Goal: Information Seeking & Learning: Learn about a topic

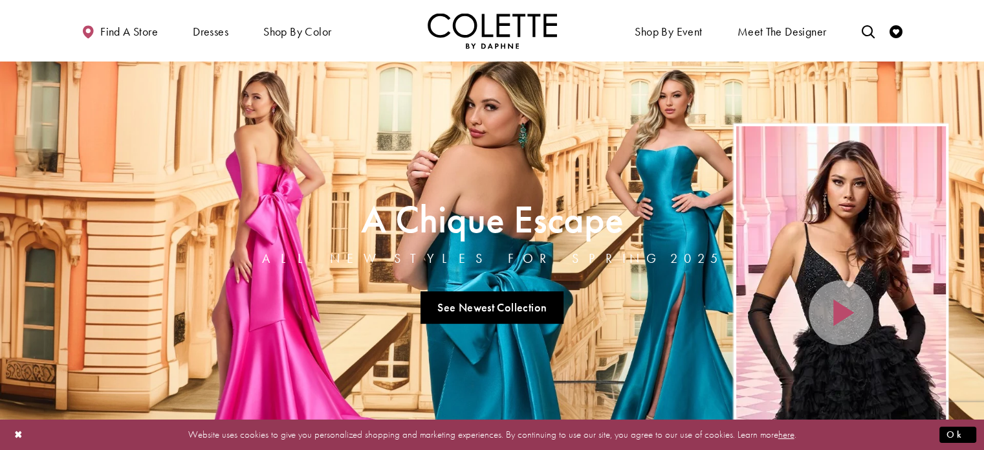
click at [836, 315] on div "Home Page Hero Scroll List" at bounding box center [841, 312] width 210 height 373
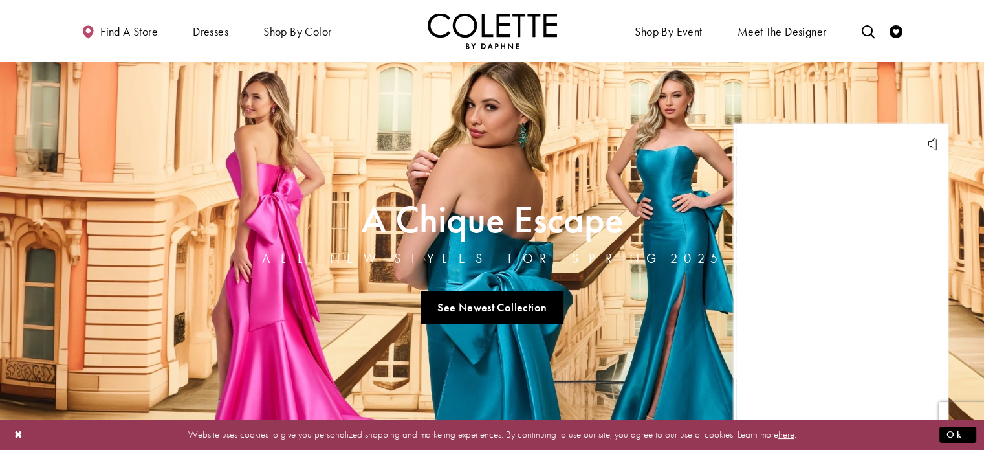
click at [358, 244] on link "Visit A Chique Escape All New Styles For Spring 2025 Page" at bounding box center [492, 263] width 984 height 404
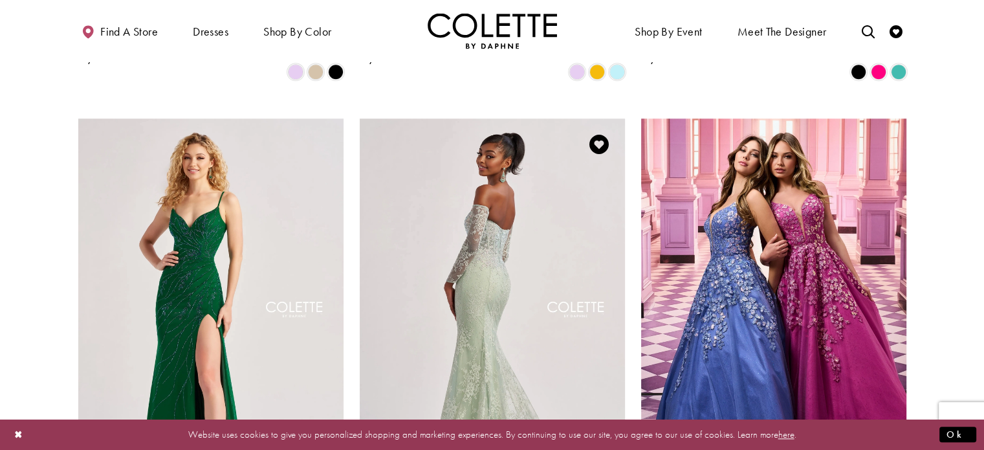
scroll to position [1294, 0]
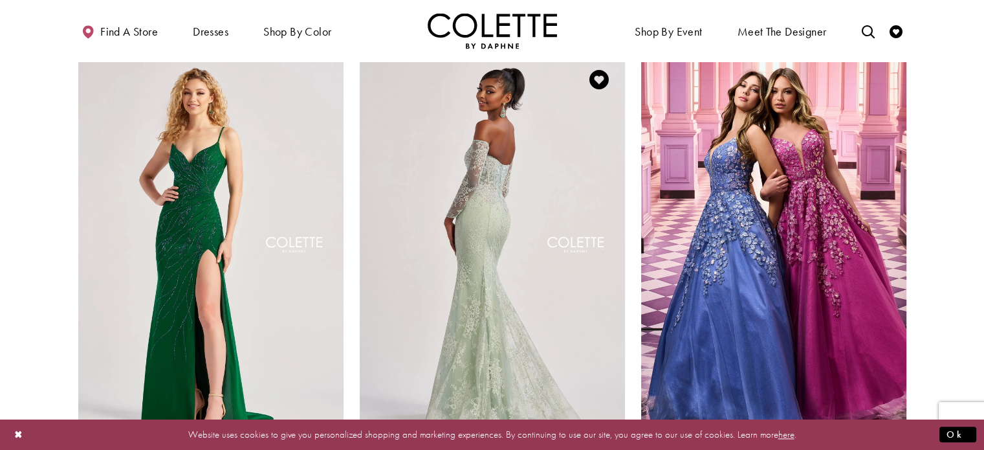
click at [507, 255] on img "Visit Colette by Daphne Style No. CL8415 Page" at bounding box center [492, 246] width 265 height 385
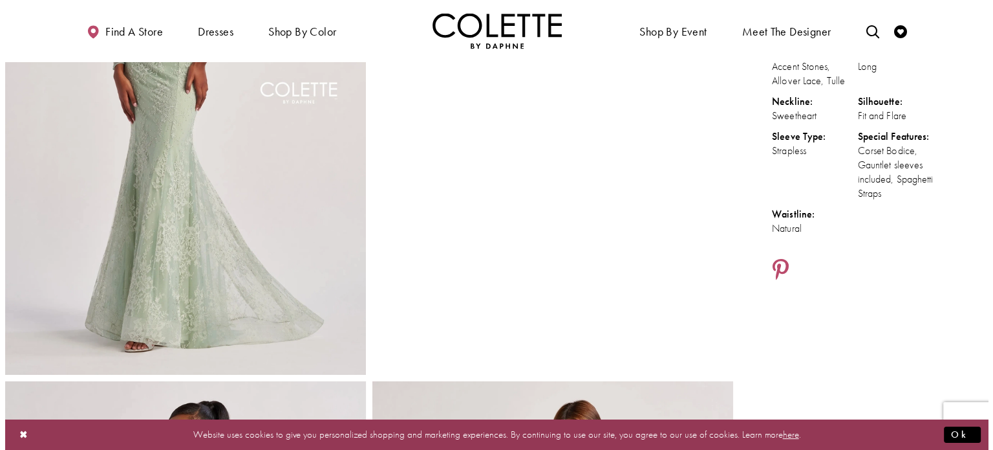
scroll to position [259, 0]
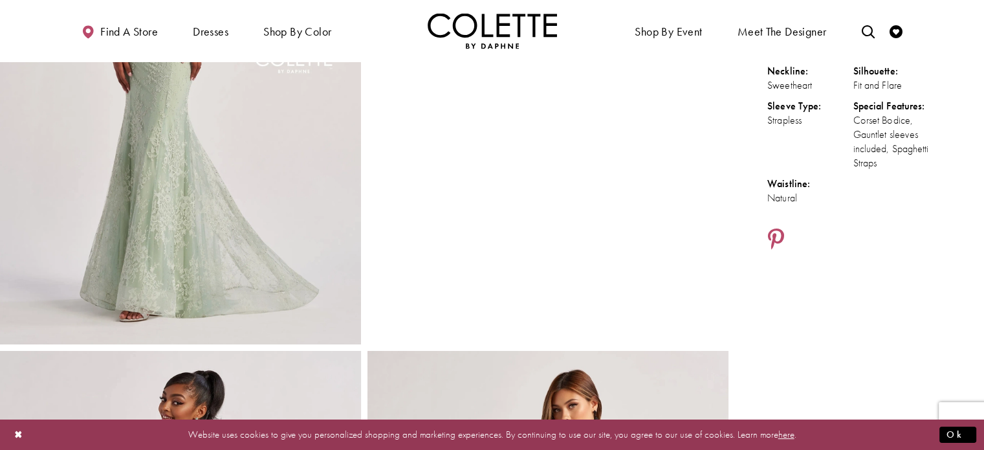
click at [272, 223] on img "Full size Style CL8415 Colette by Daphne #0 default Light Sage frontface vertic…" at bounding box center [180, 73] width 361 height 541
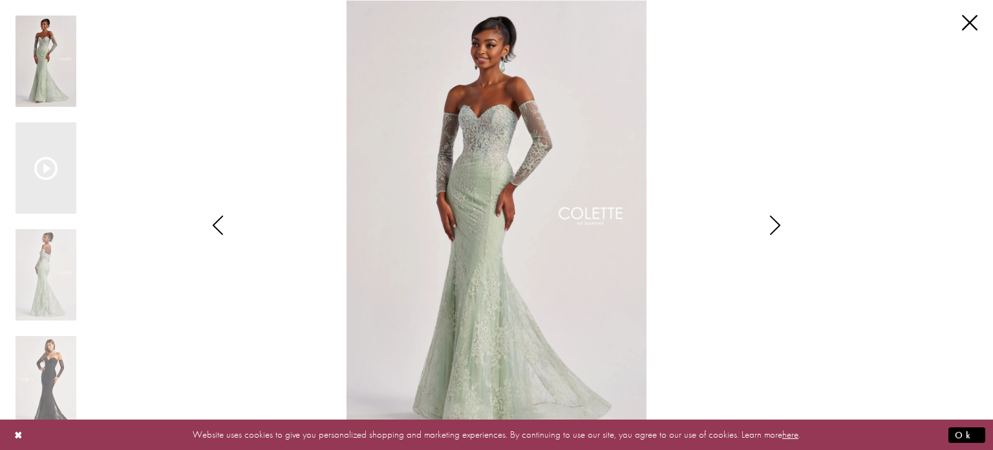
click at [780, 227] on icon "Style CL8415 Colette by Daphne Views dialog" at bounding box center [775, 224] width 32 height 19
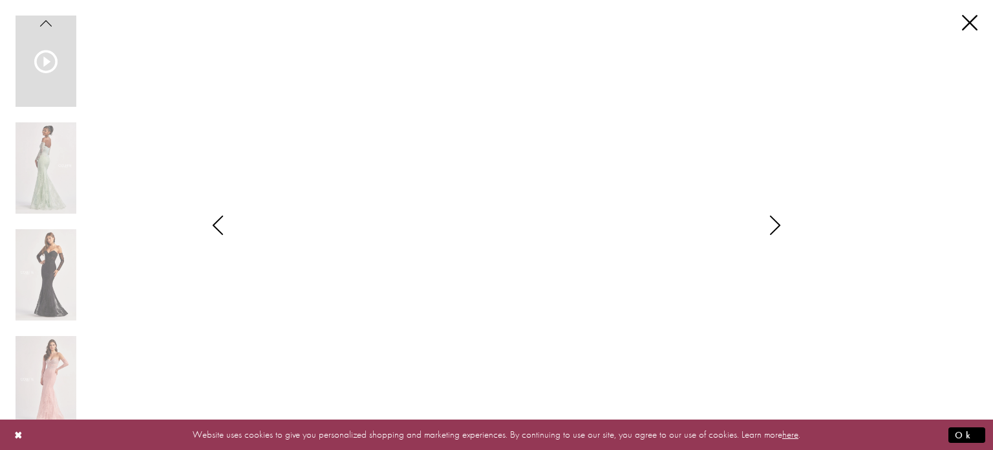
click at [780, 227] on icon "Style CL8415 Colette by Daphne Views dialog" at bounding box center [775, 224] width 32 height 19
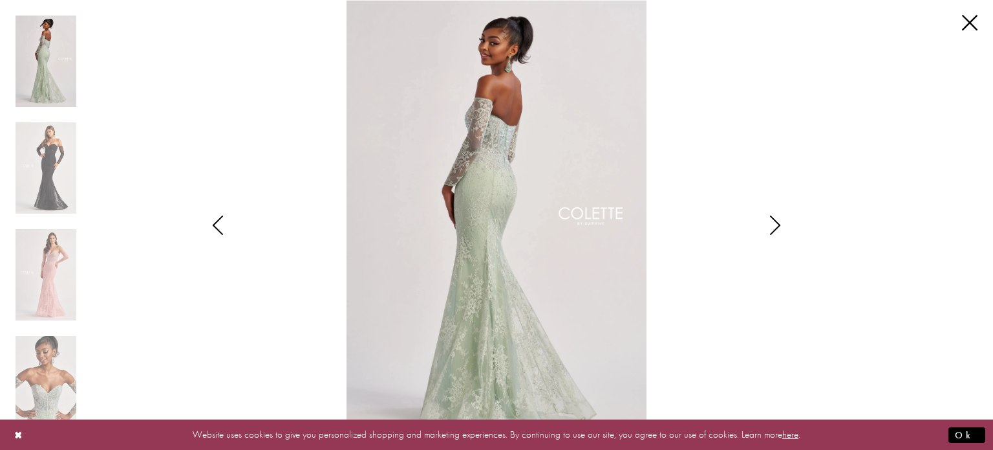
click at [780, 227] on icon "Style CL8415 Colette by Daphne Views dialog" at bounding box center [775, 224] width 32 height 19
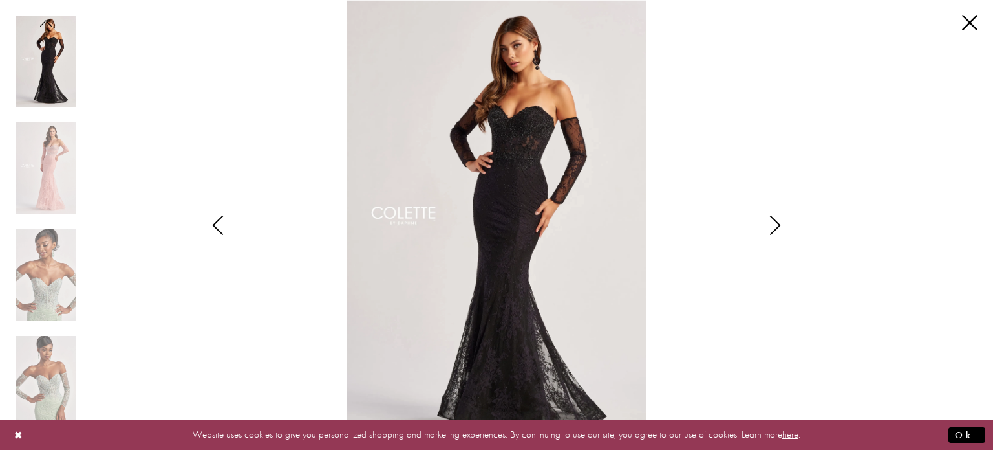
click at [780, 227] on icon "Style CL8415 Colette by Daphne Views dialog" at bounding box center [775, 224] width 32 height 19
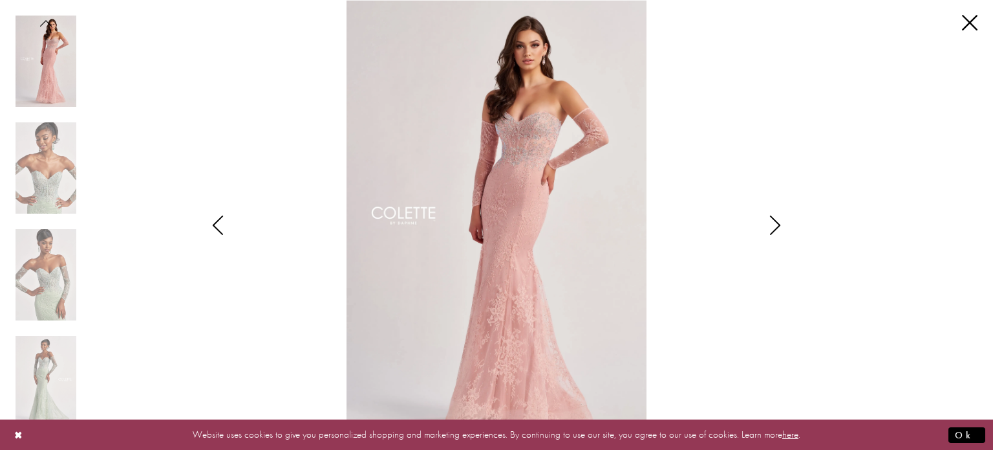
click at [780, 227] on icon "Style CL8415 Colette by Daphne Views dialog" at bounding box center [775, 224] width 32 height 19
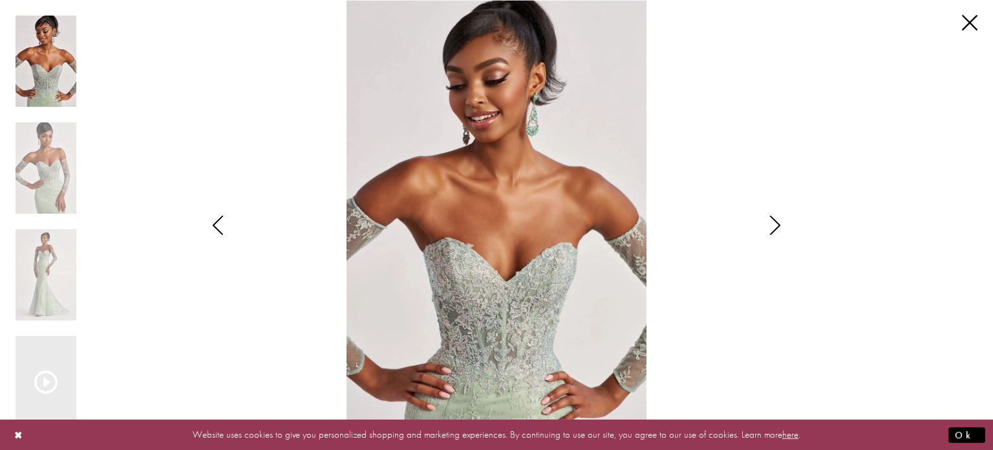
click at [780, 227] on icon "Style CL8415 Colette by Daphne Views dialog" at bounding box center [775, 224] width 32 height 19
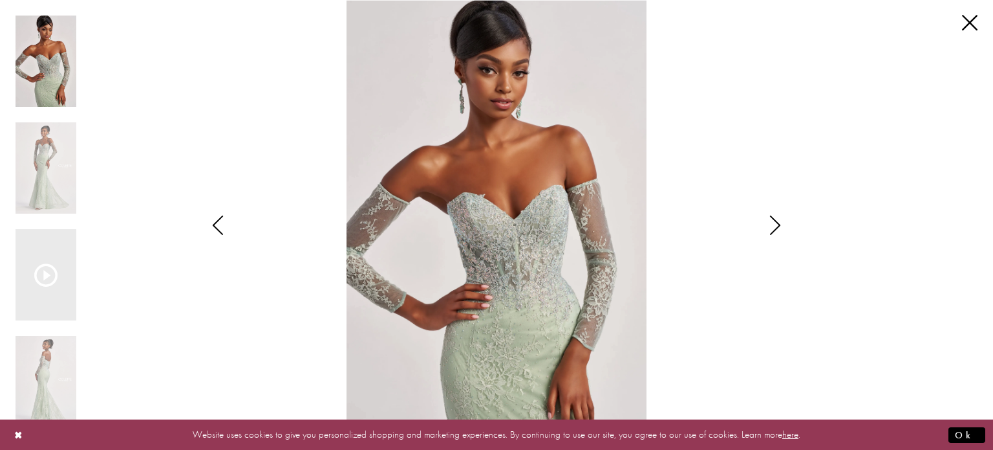
click at [780, 227] on icon "Style CL8415 Colette by Daphne Views dialog" at bounding box center [775, 224] width 32 height 19
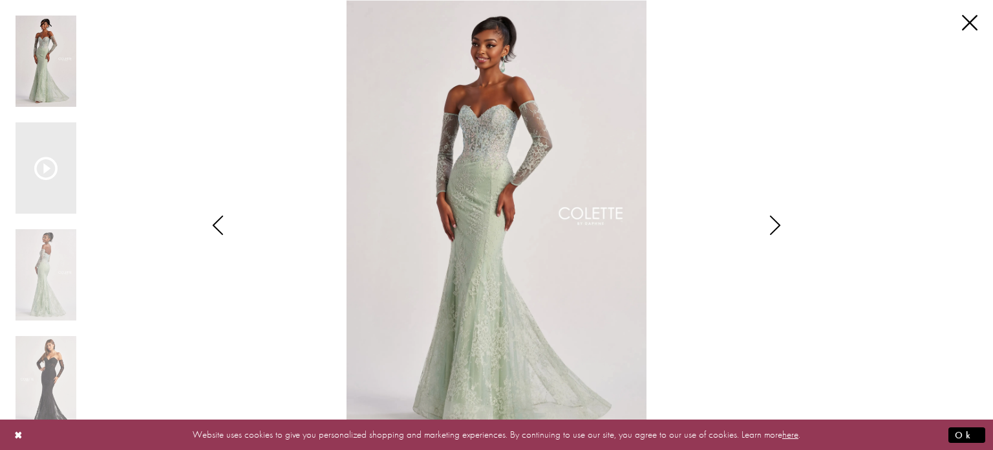
click at [779, 222] on icon "Style CL8415 Colette by Daphne Views dialog" at bounding box center [775, 224] width 32 height 19
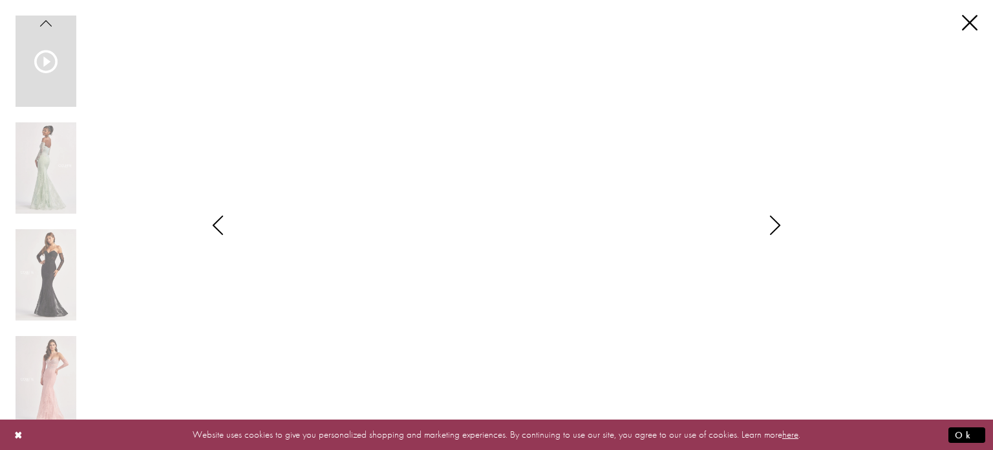
click at [217, 228] on icon "Style CL8415 Colette by Daphne Views dialog" at bounding box center [218, 224] width 32 height 19
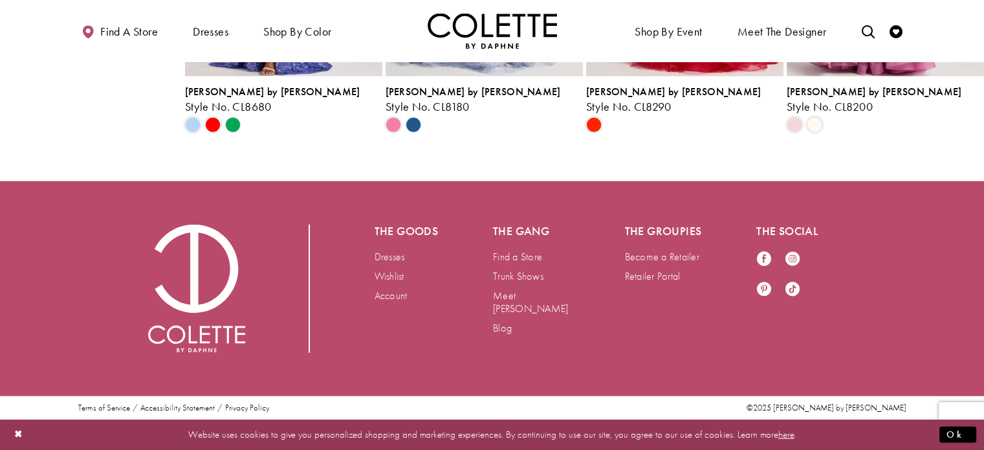
scroll to position [3376, 0]
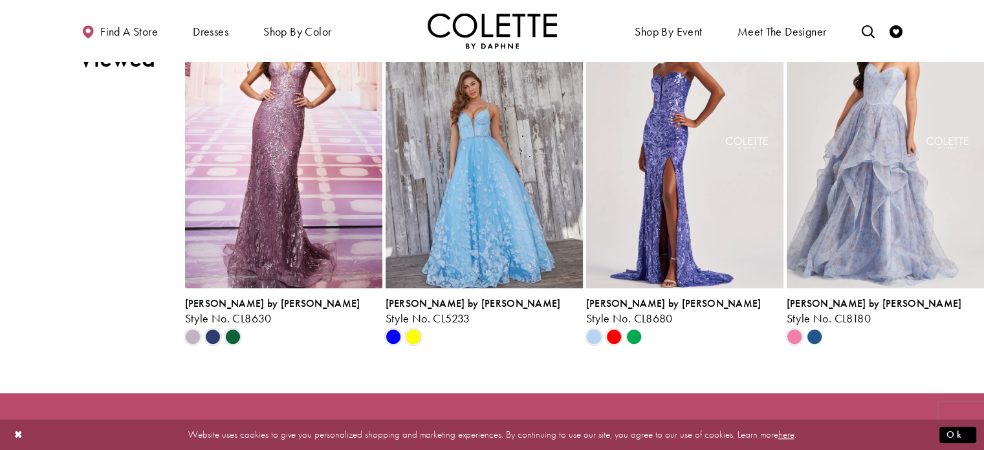
scroll to position [1229, 0]
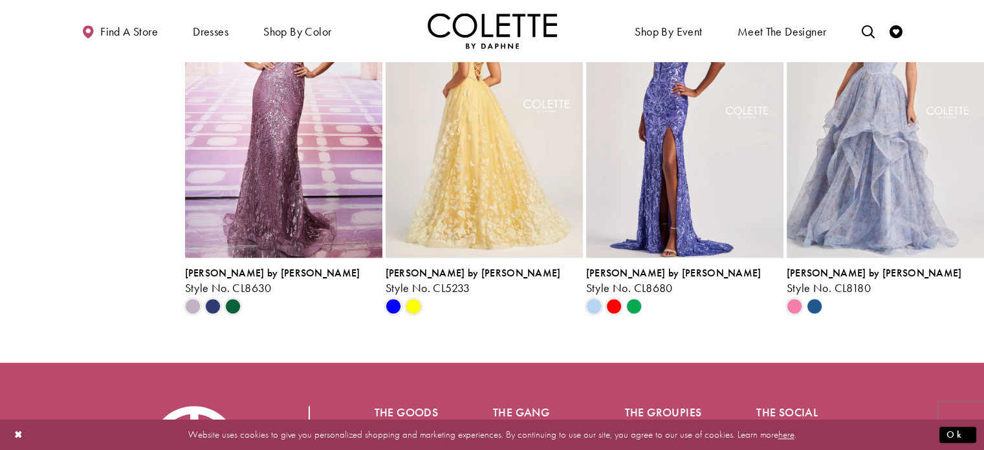
click at [481, 233] on img "Visit Colette by Daphne Style No. CL5233 Page" at bounding box center [483, 113] width 197 height 287
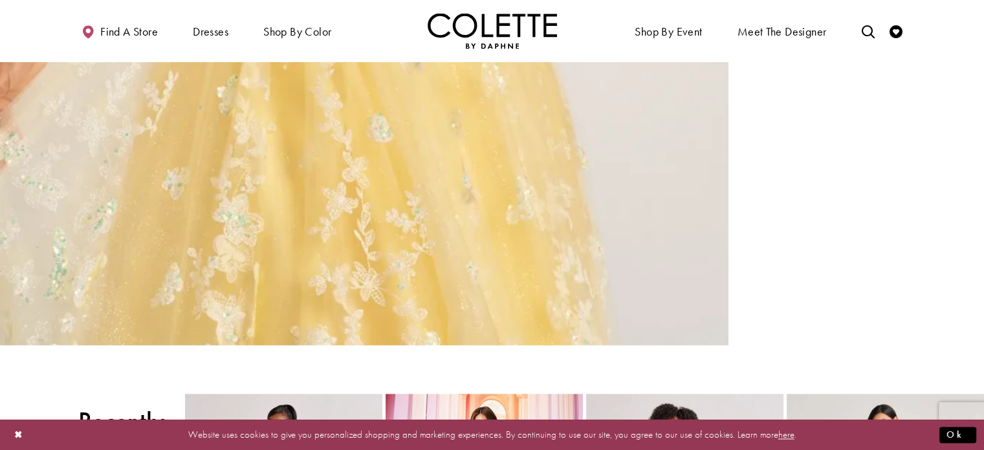
scroll to position [1811, 0]
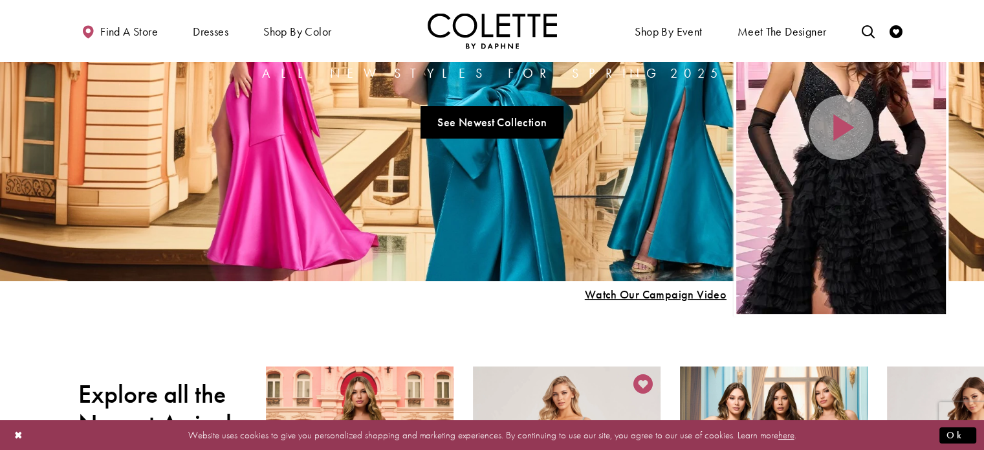
scroll to position [129, 0]
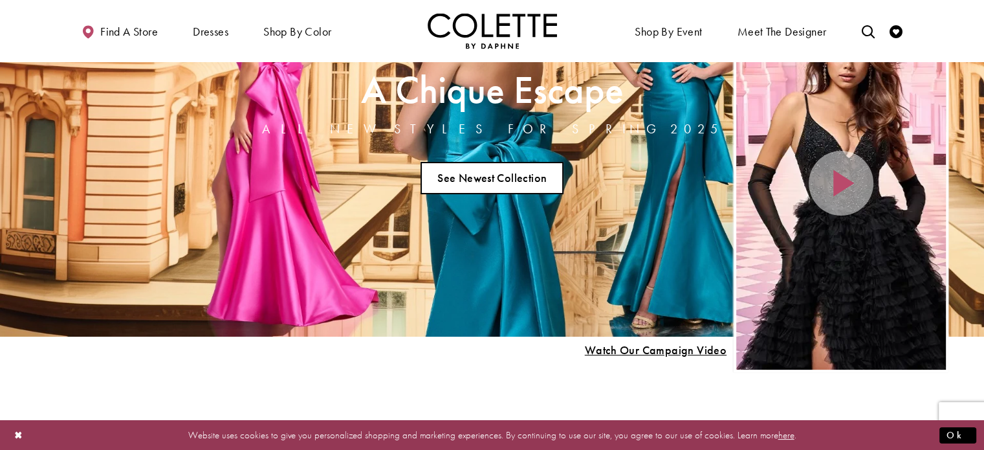
click at [504, 180] on link "See Newest Collection" at bounding box center [492, 178] width 144 height 32
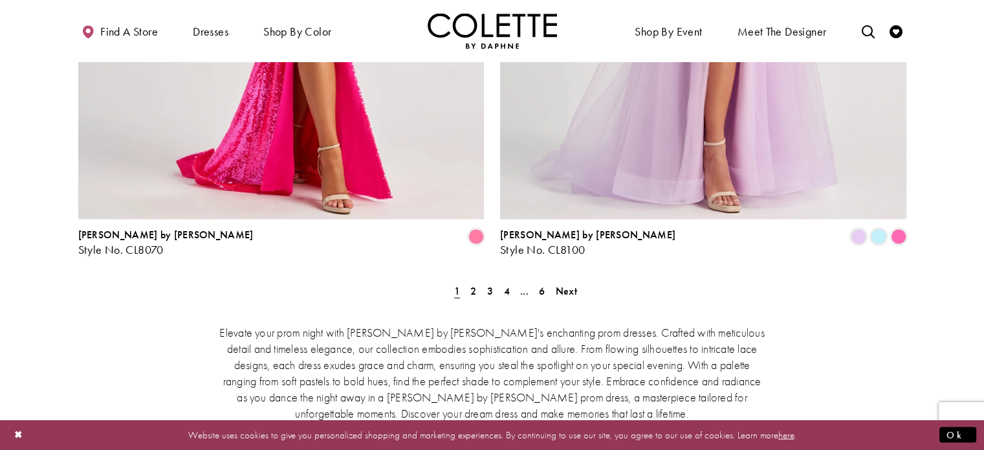
scroll to position [2652, 0]
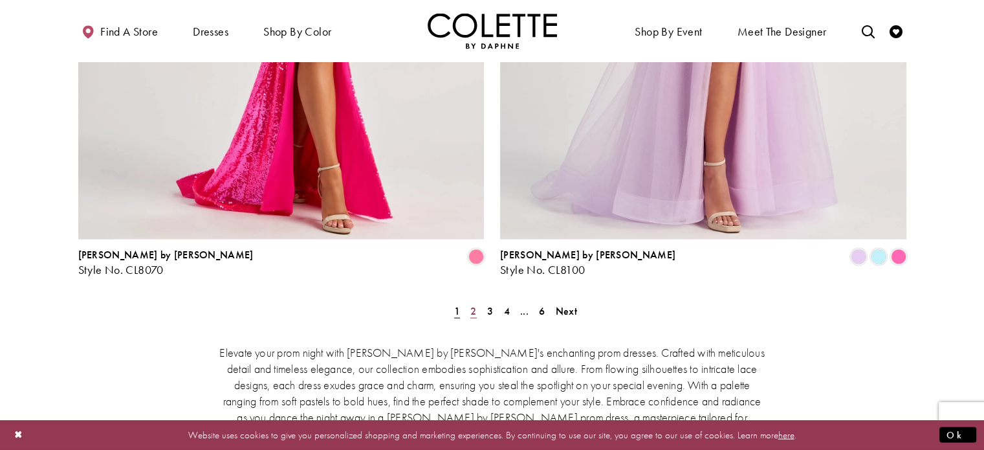
click at [475, 304] on span "2" at bounding box center [473, 311] width 6 height 14
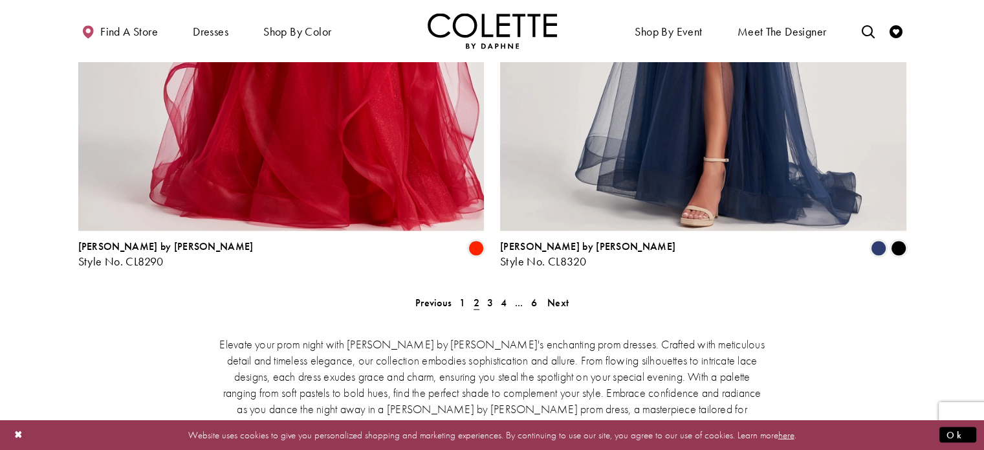
scroll to position [2790, 0]
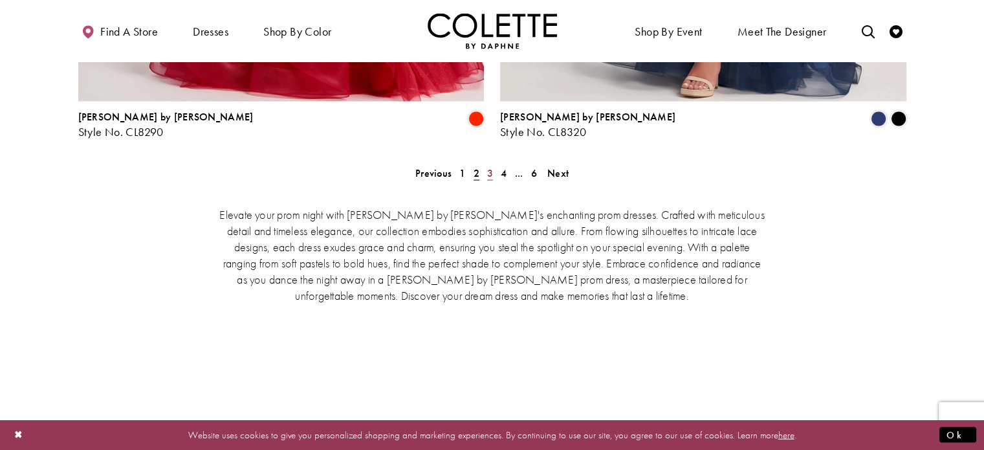
click at [490, 166] on span "3" at bounding box center [490, 173] width 6 height 14
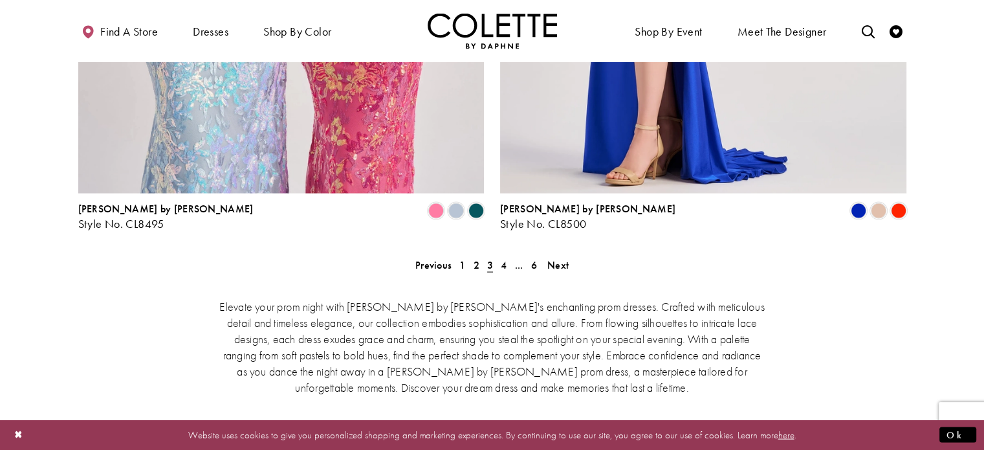
scroll to position [2725, 0]
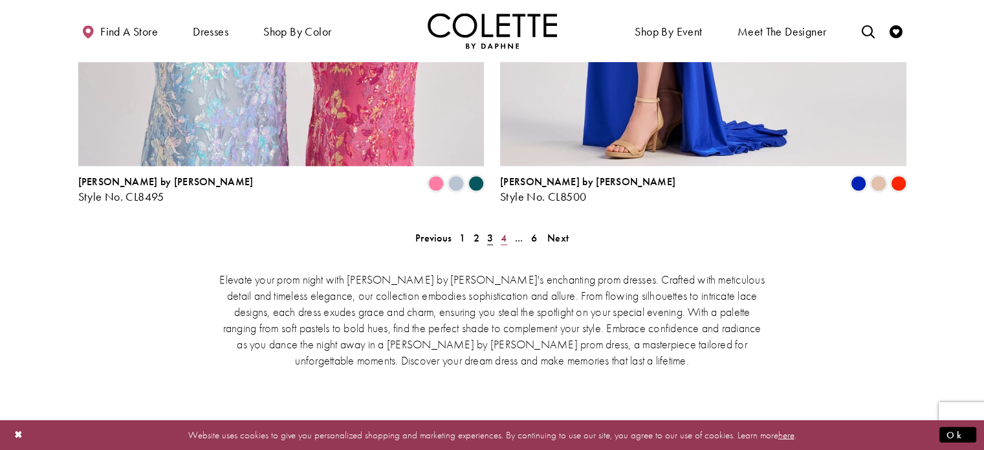
click at [502, 231] on span "4" at bounding box center [504, 238] width 6 height 14
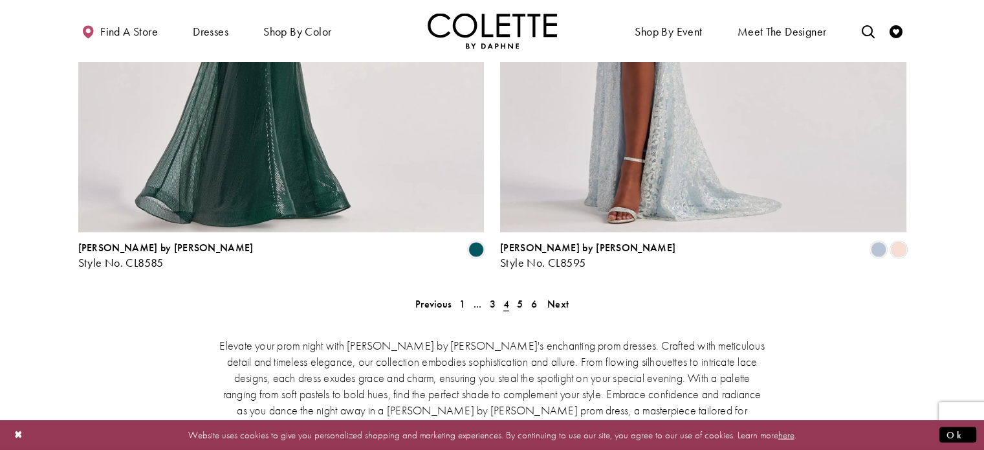
scroll to position [2660, 0]
click at [521, 308] on div "Elevate your prom night with Colette by Daphne's enchanting prom dresses. Craft…" at bounding box center [492, 415] width 828 height 215
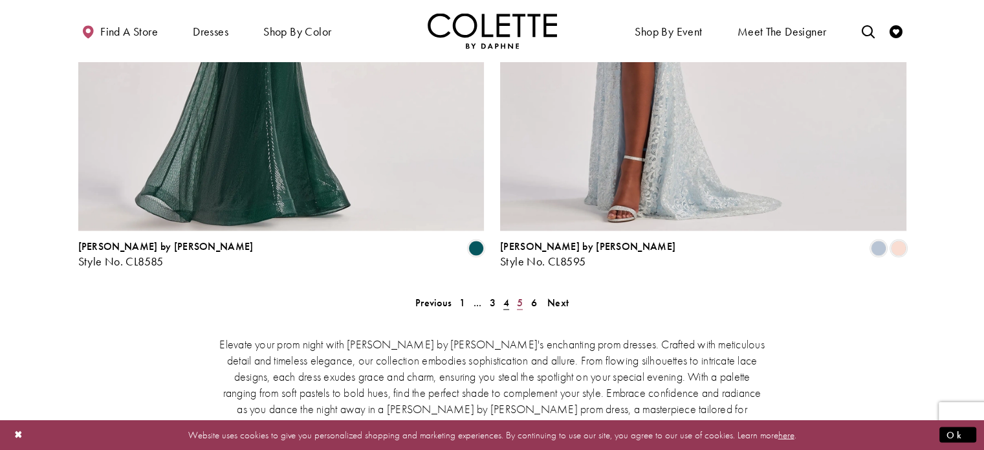
click at [517, 296] on span "5" at bounding box center [520, 303] width 6 height 14
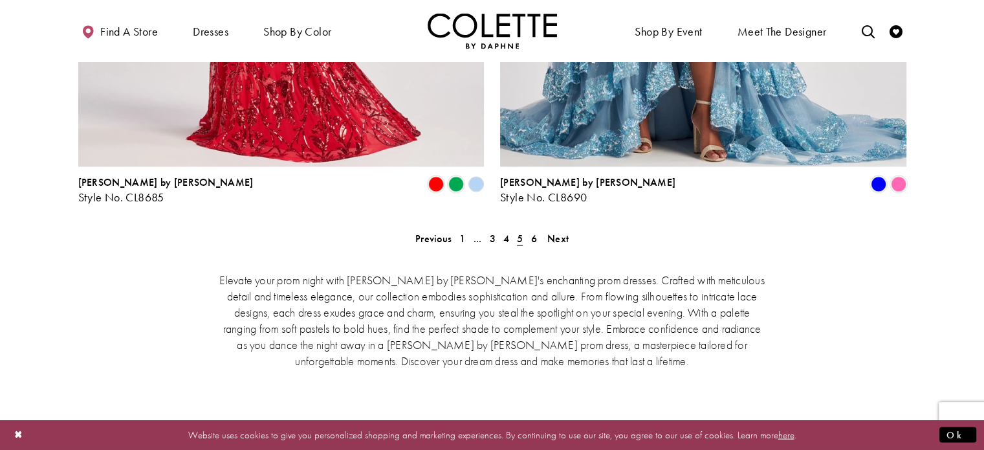
scroll to position [2790, 0]
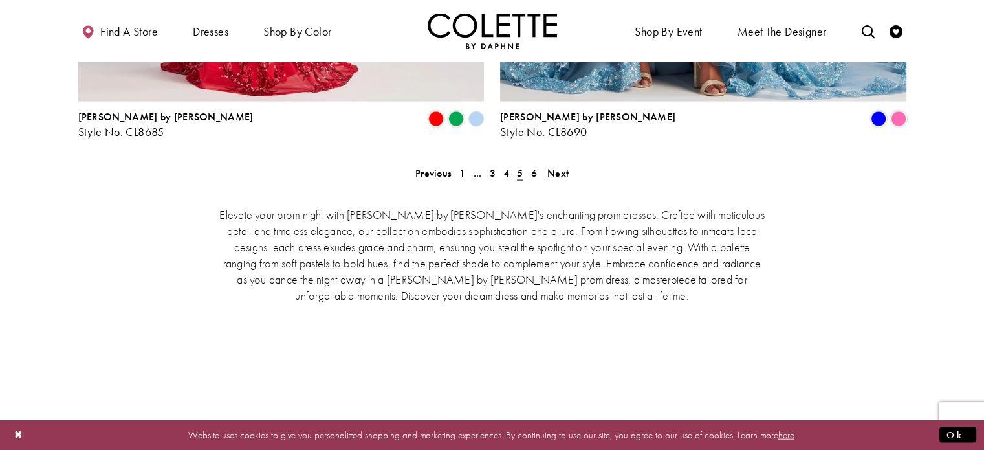
click at [533, 179] on div "Elevate your prom night with Colette by Daphne's enchanting prom dresses. Craft…" at bounding box center [492, 286] width 828 height 215
click at [532, 166] on span "6" at bounding box center [533, 173] width 6 height 14
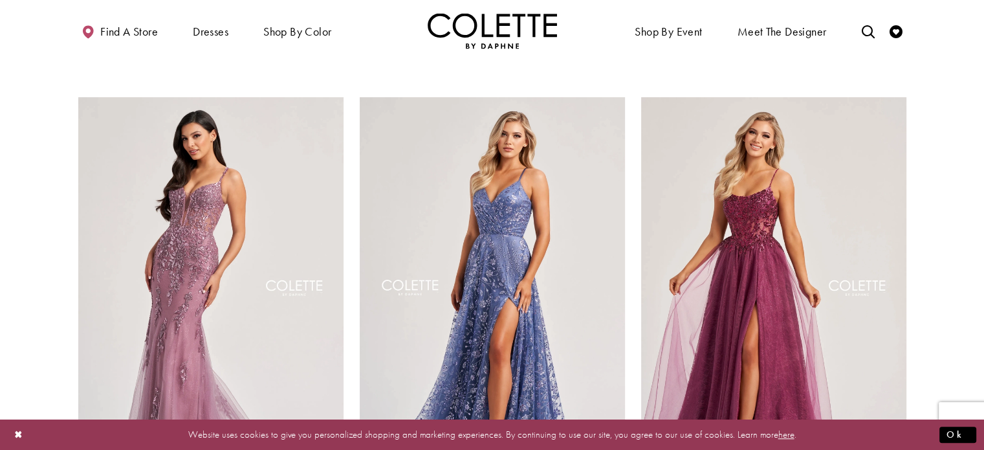
scroll to position [720, 0]
